Goal: Task Accomplishment & Management: Use online tool/utility

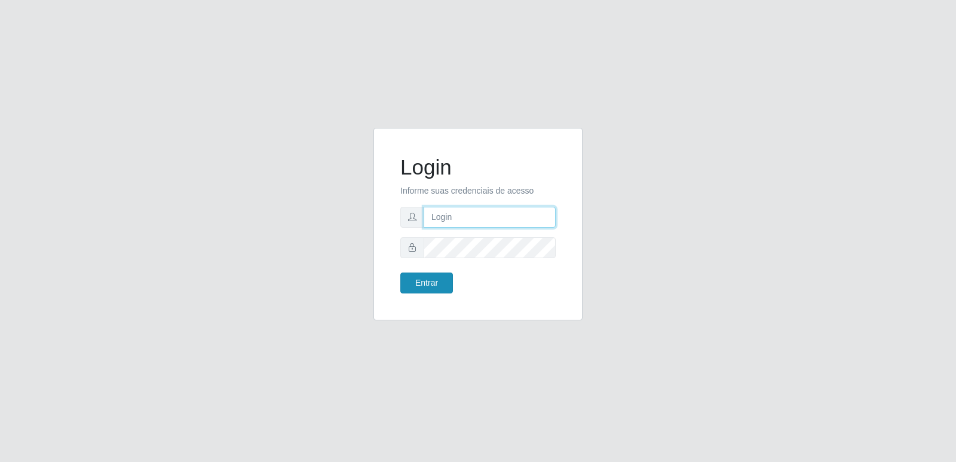
type input "[PERSON_NAME][EMAIL_ADDRESS][DOMAIN_NAME]"
click at [437, 289] on button "Entrar" at bounding box center [426, 283] width 53 height 21
click at [437, 284] on button "Entrar" at bounding box center [426, 283] width 53 height 21
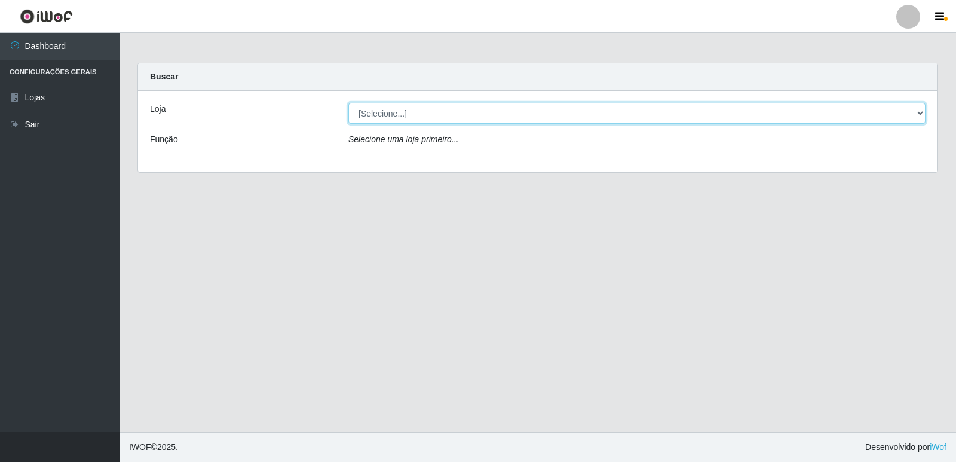
click at [922, 113] on select "[Selecione...] Hiper Queiroz - [GEOGRAPHIC_DATA] [GEOGRAPHIC_DATA] [GEOGRAPHIC_…" at bounding box center [636, 113] width 577 height 21
select select "516"
click at [348, 103] on select "[Selecione...] Hiper Queiroz - [GEOGRAPHIC_DATA] [GEOGRAPHIC_DATA] [GEOGRAPHIC_…" at bounding box center [636, 113] width 577 height 21
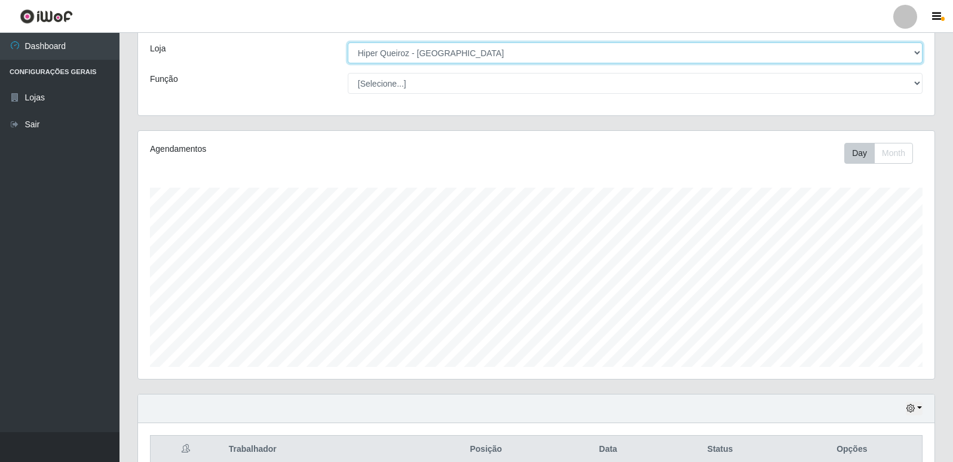
scroll to position [119, 0]
